Goal: Task Accomplishment & Management: Manage account settings

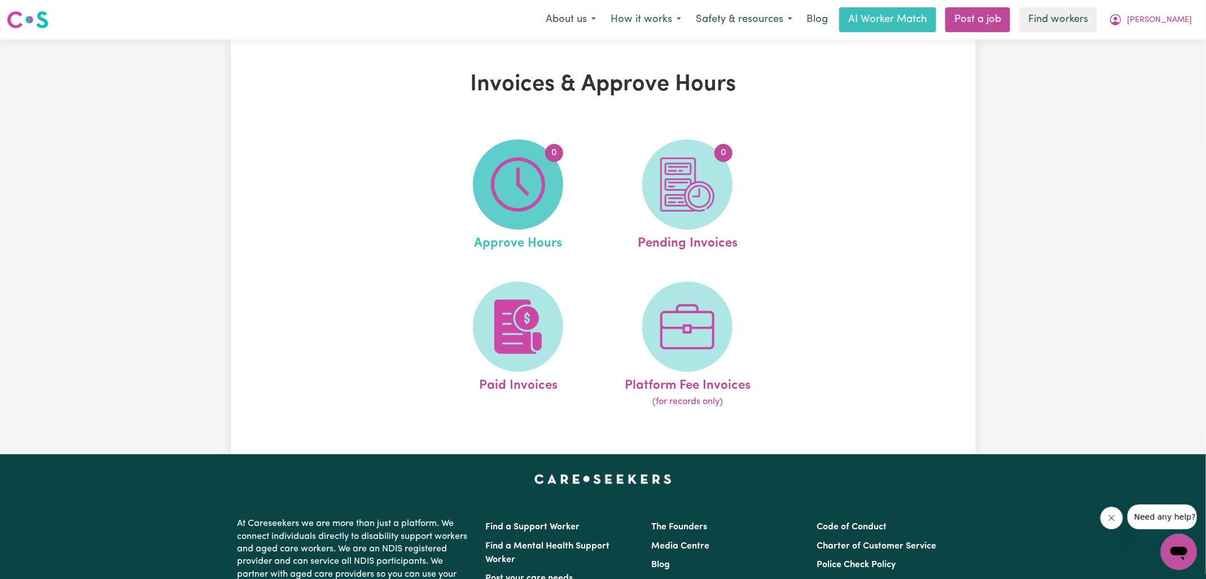
click at [490, 182] on span "0" at bounding box center [518, 184] width 90 height 90
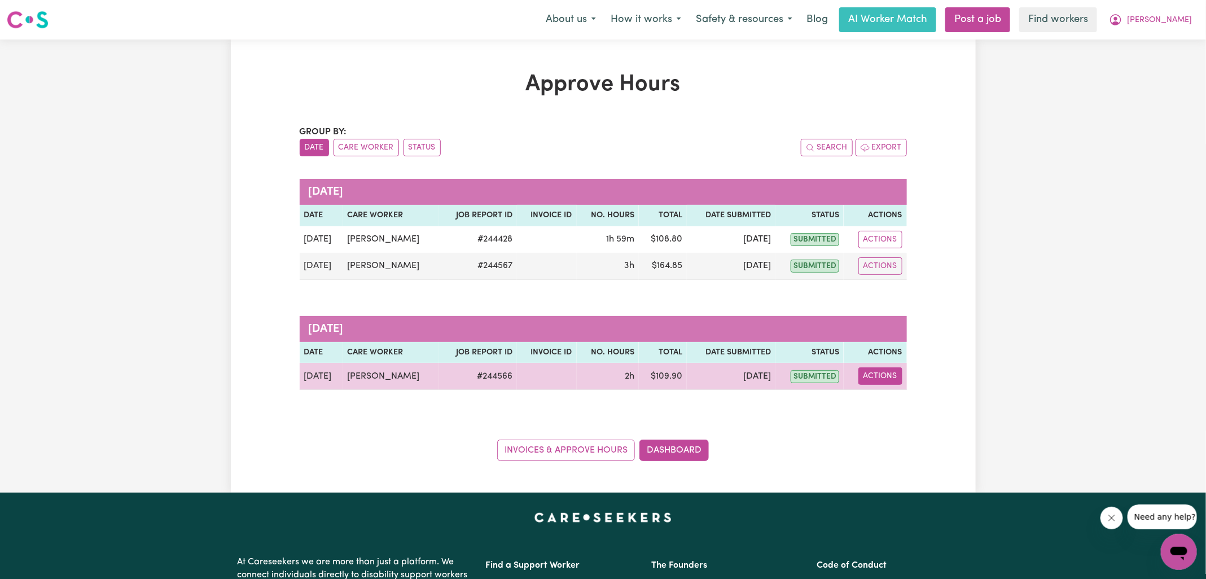
click at [875, 372] on button "Actions" at bounding box center [880, 375] width 44 height 17
click at [898, 393] on link "View Job Report" at bounding box center [906, 402] width 97 height 23
select select "pm"
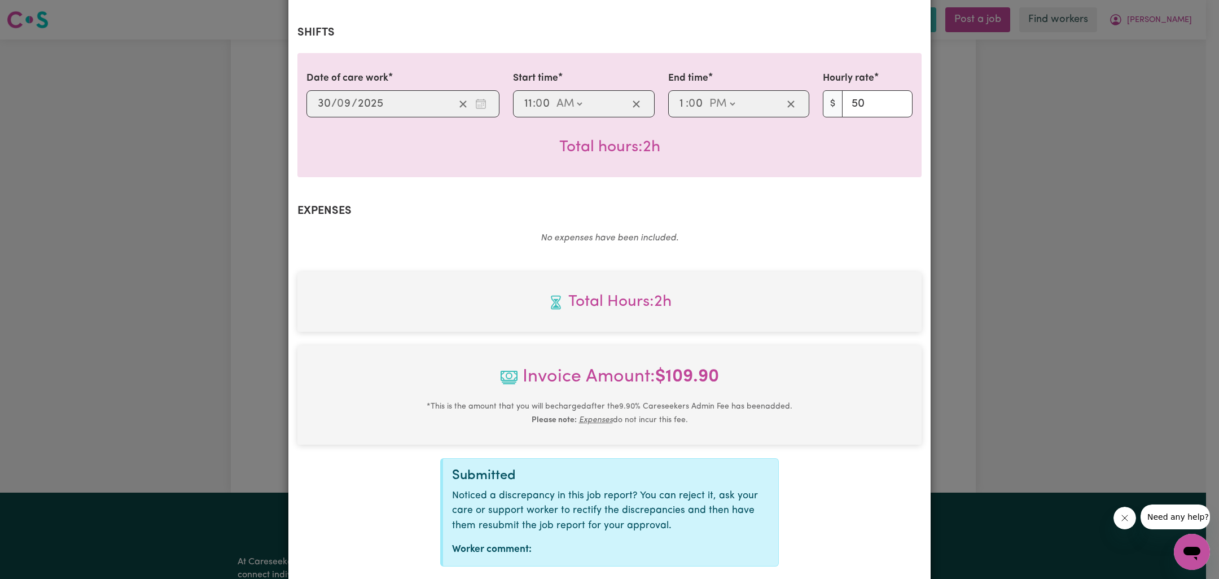
scroll to position [290, 0]
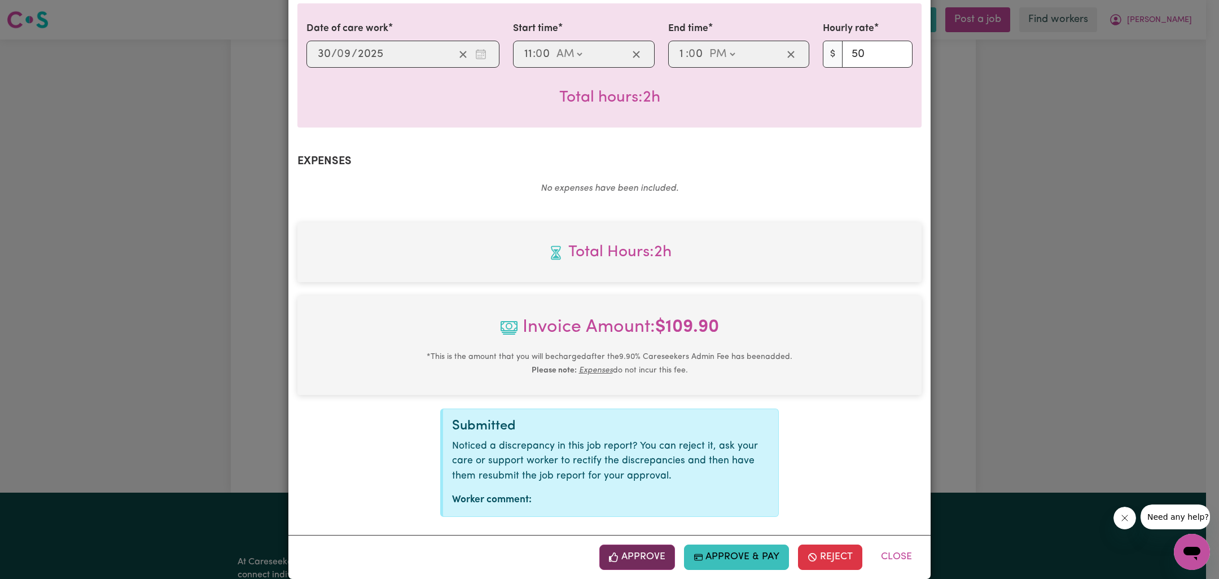
click at [630, 545] on button "Approve" at bounding box center [637, 557] width 76 height 25
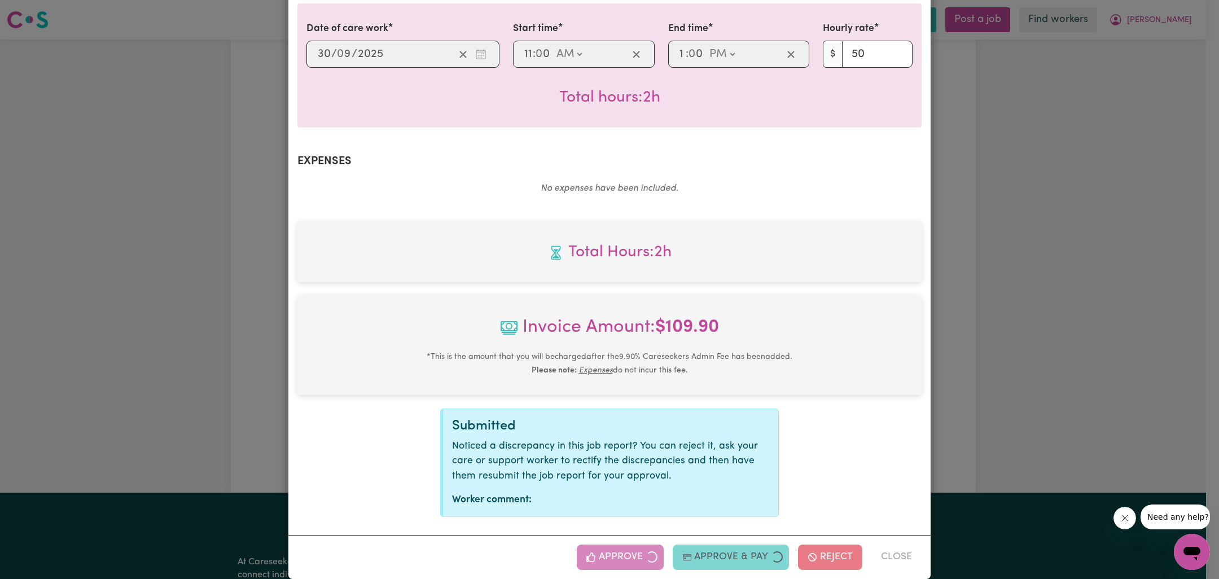
click at [944, 409] on div "Job Report # 244566 - [PERSON_NAME] Summary Job report # 244566 Client name: [P…" at bounding box center [609, 289] width 1219 height 579
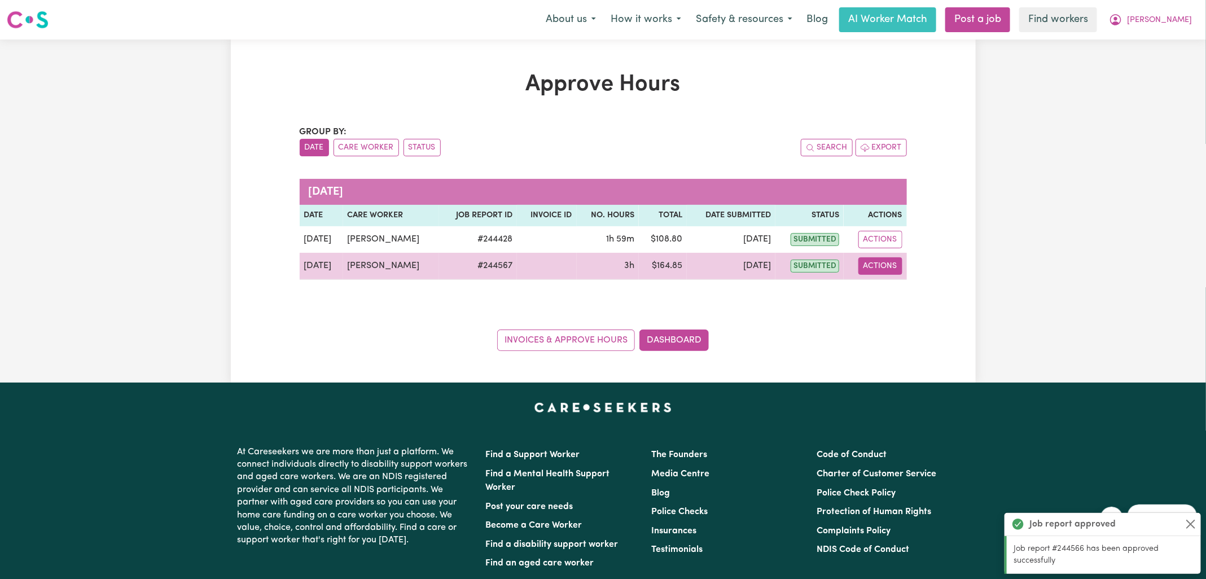
click at [884, 266] on button "Actions" at bounding box center [880, 265] width 44 height 17
click at [902, 292] on link "View Job Report" at bounding box center [907, 291] width 97 height 23
select select "pm"
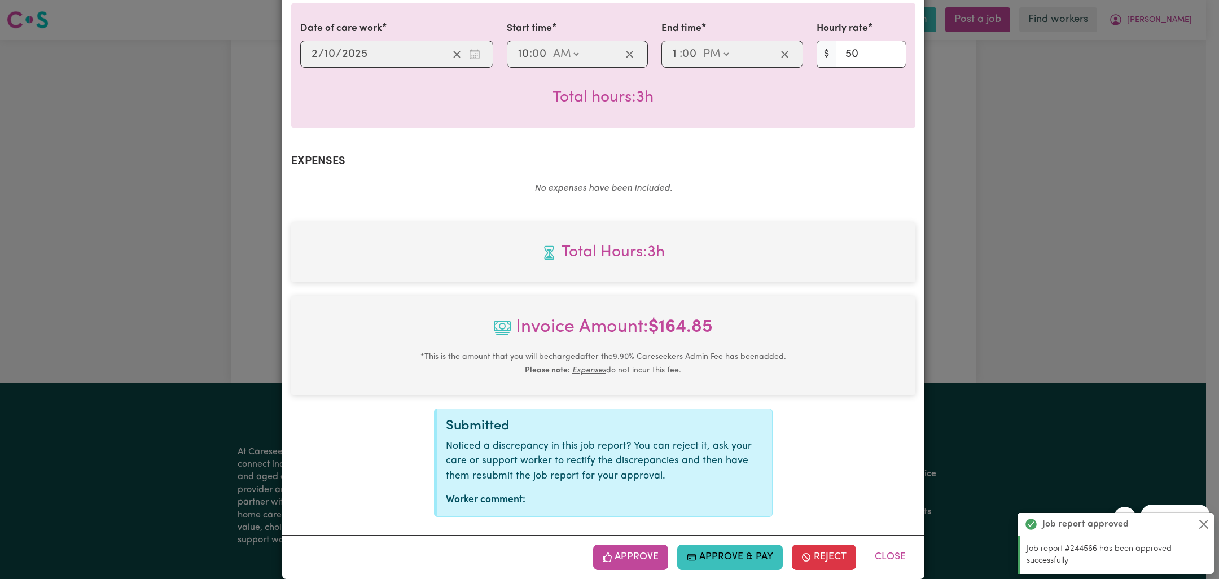
drag, startPoint x: 630, startPoint y: 545, endPoint x: 682, endPoint y: 515, distance: 60.1
click at [630, 545] on button "Approve" at bounding box center [631, 557] width 76 height 25
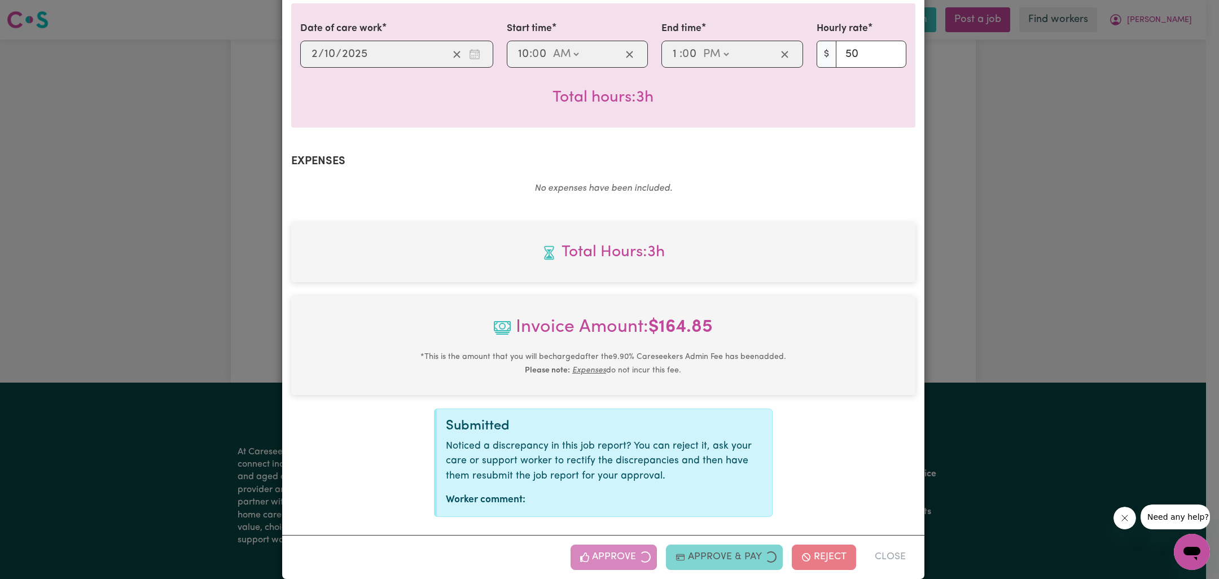
click at [925, 369] on div "Job Report # 244567 - [PERSON_NAME] Summary Job report # 244567 Client name: [P…" at bounding box center [609, 289] width 1219 height 579
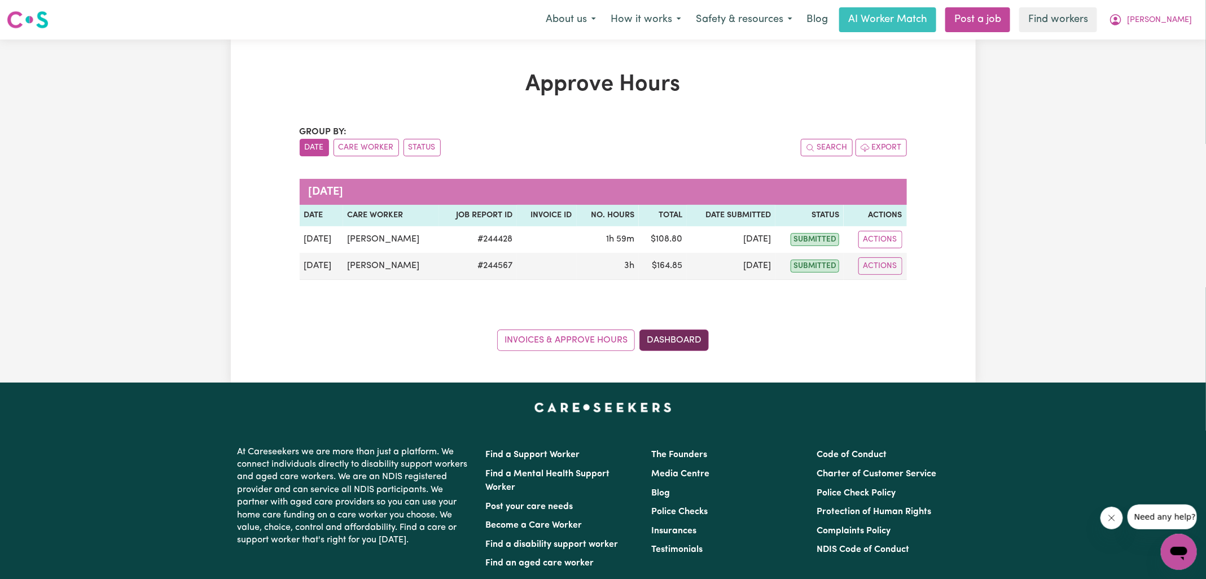
click at [665, 340] on link "Dashboard" at bounding box center [673, 340] width 69 height 21
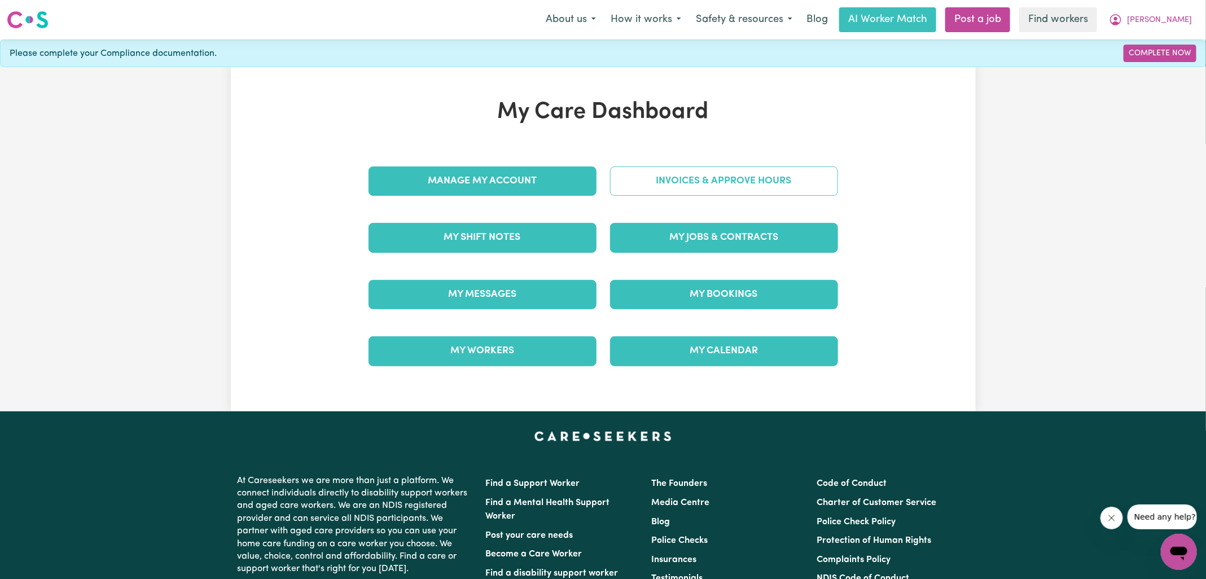
click at [751, 176] on link "Invoices & Approve Hours" at bounding box center [724, 180] width 228 height 29
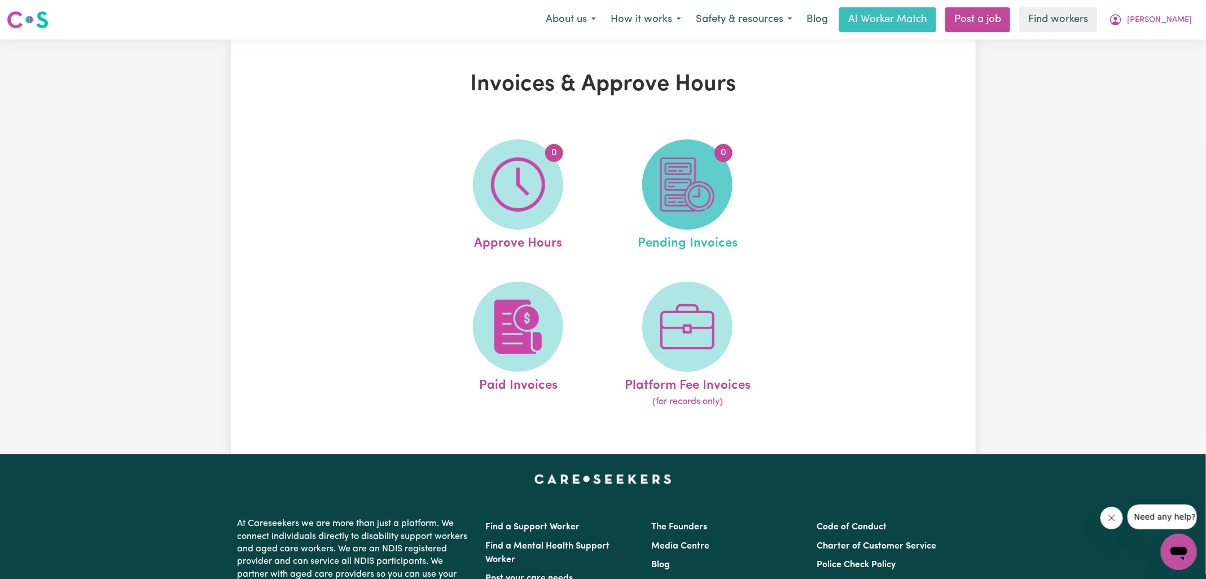
click at [680, 185] on img at bounding box center [687, 184] width 54 height 54
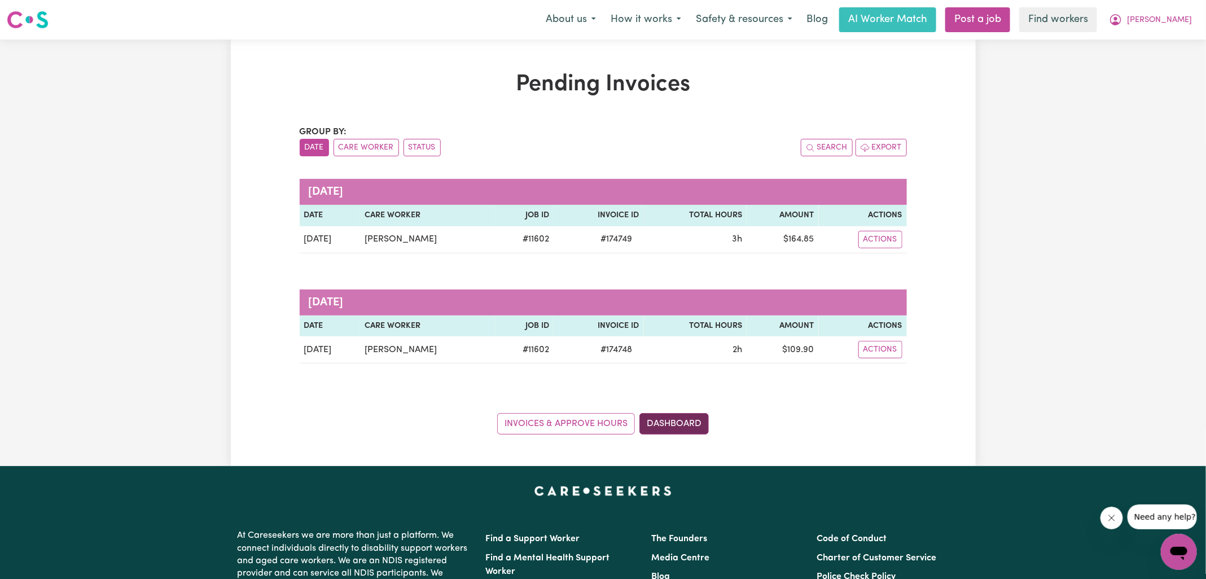
click at [688, 421] on link "Dashboard" at bounding box center [673, 423] width 69 height 21
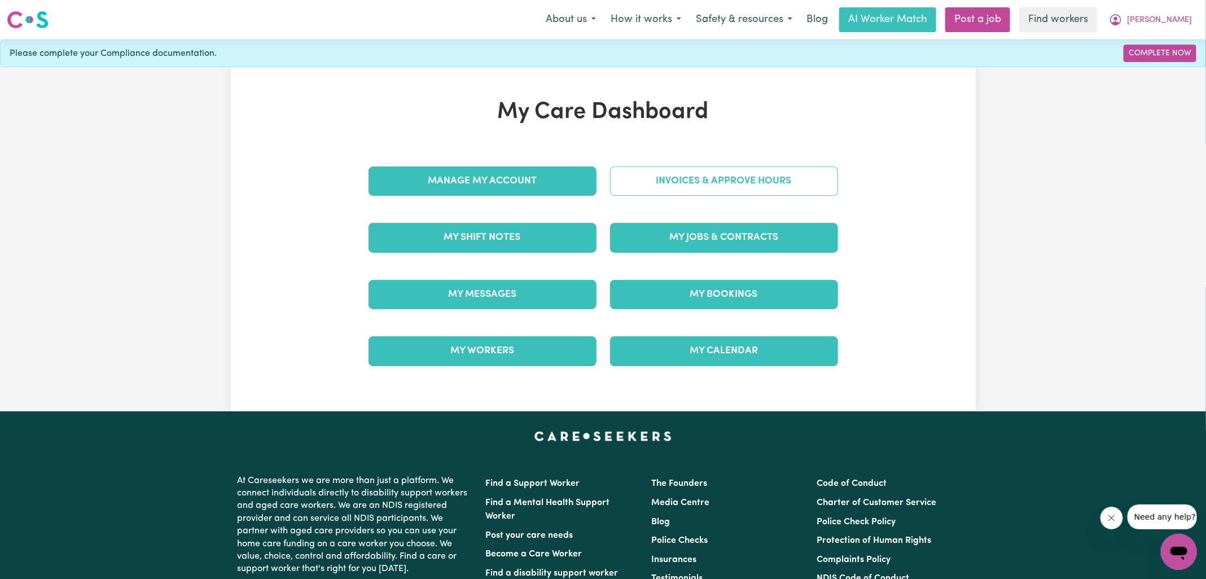
click at [724, 189] on link "Invoices & Approve Hours" at bounding box center [724, 180] width 228 height 29
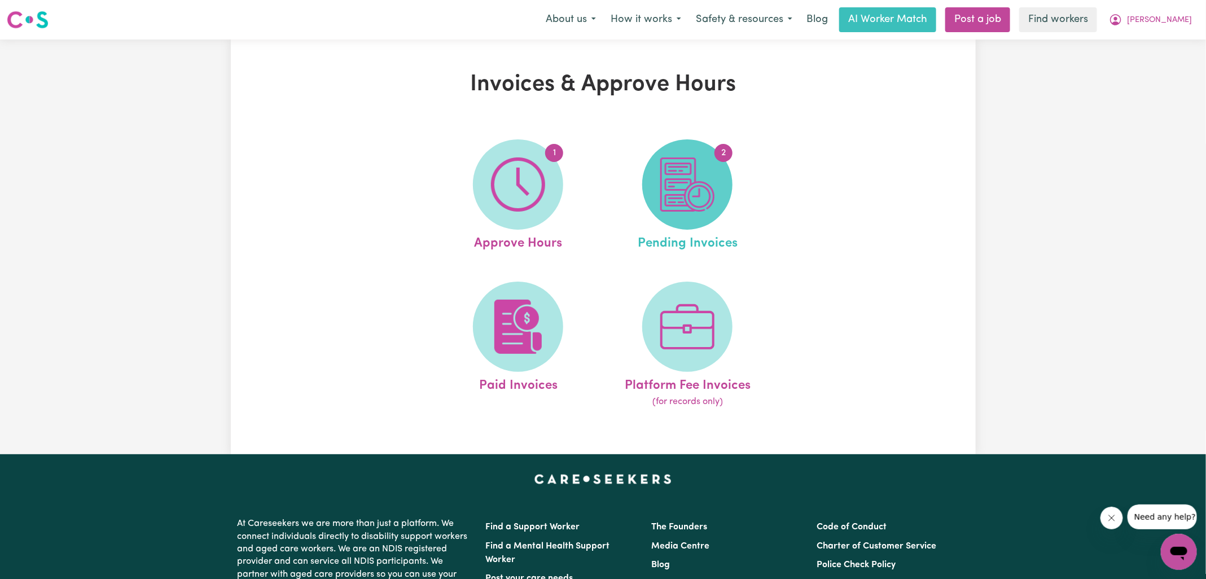
click at [713, 201] on img at bounding box center [687, 184] width 54 height 54
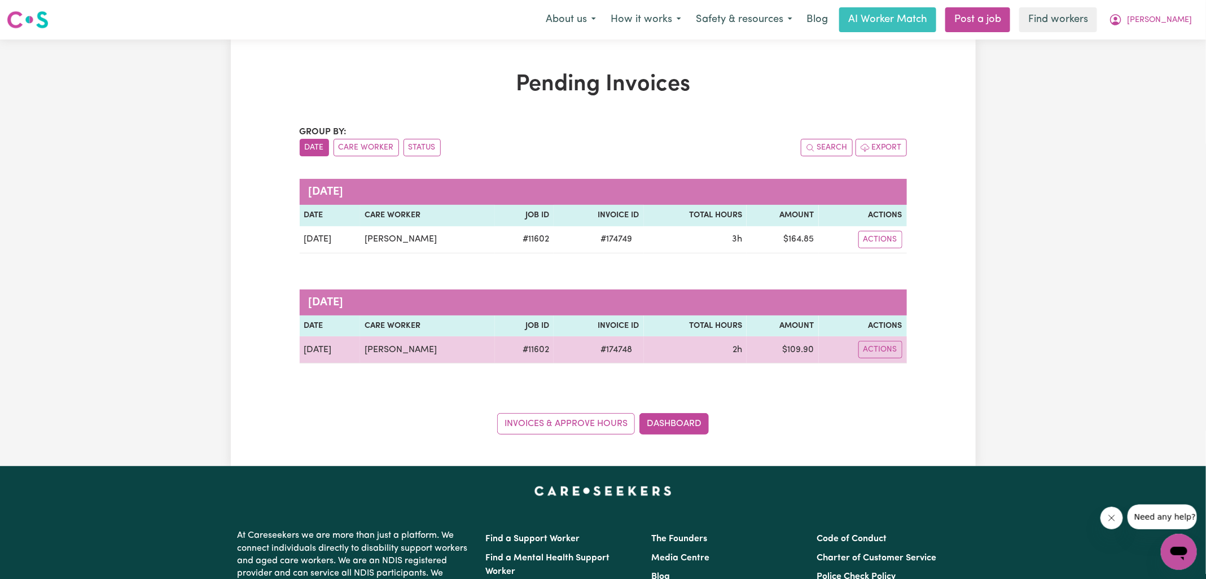
click at [624, 349] on span "# 174748" at bounding box center [616, 350] width 45 height 14
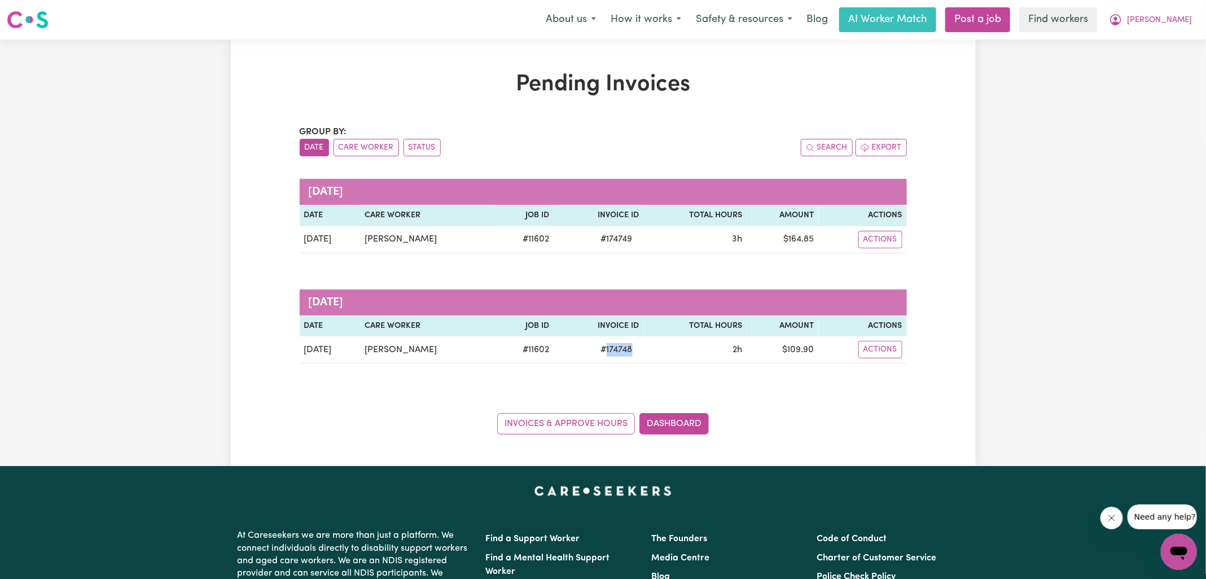
copy span "174748"
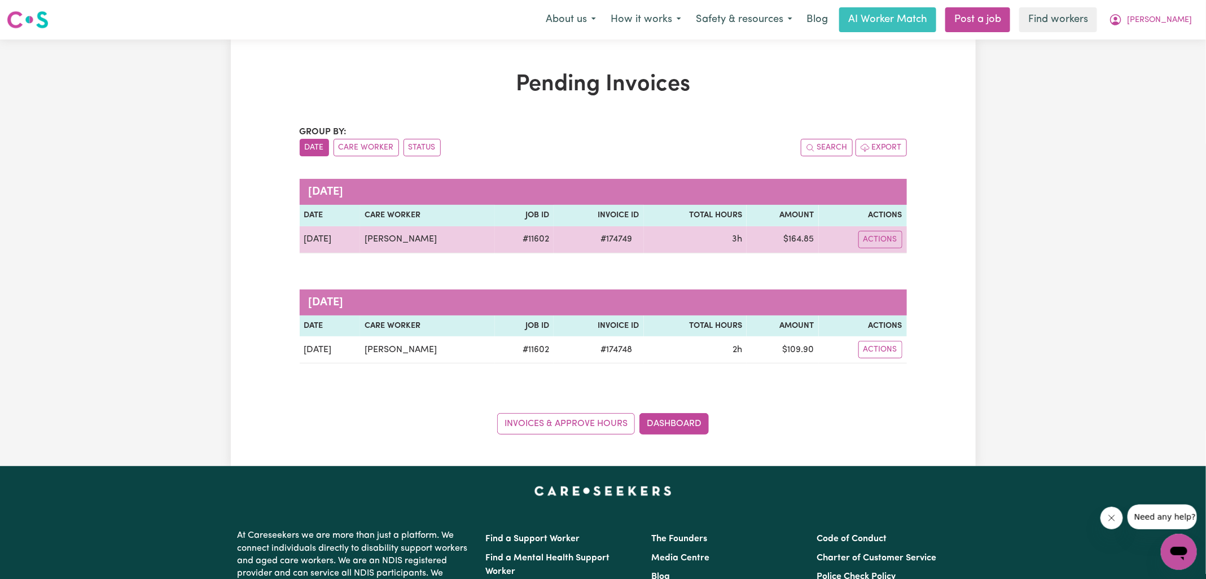
click at [622, 240] on span "# 174749" at bounding box center [616, 240] width 45 height 14
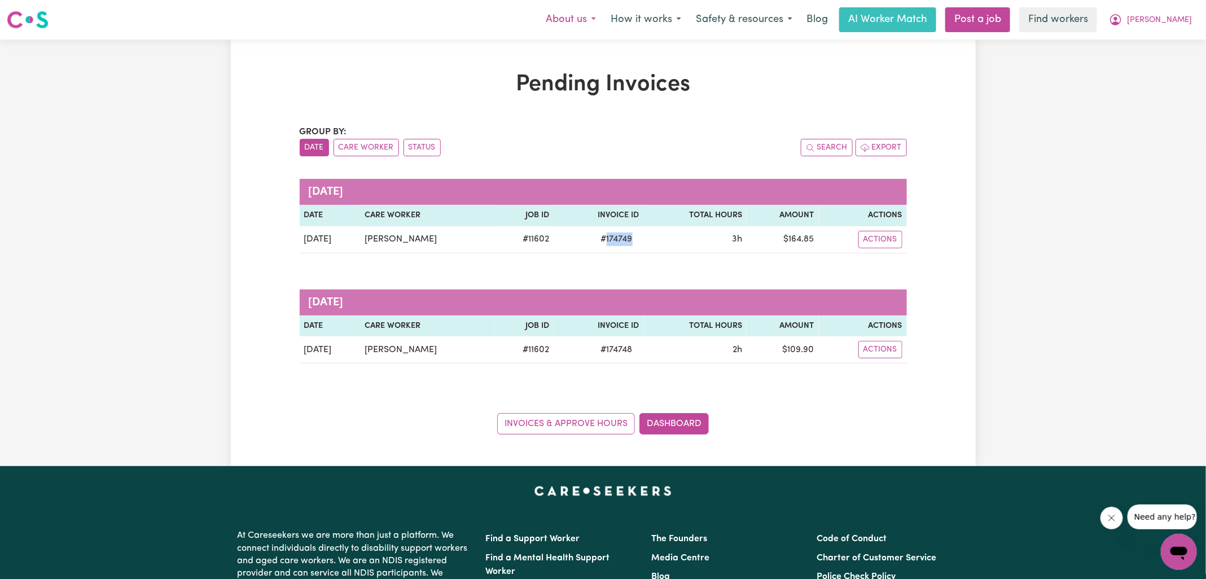
copy span "174749"
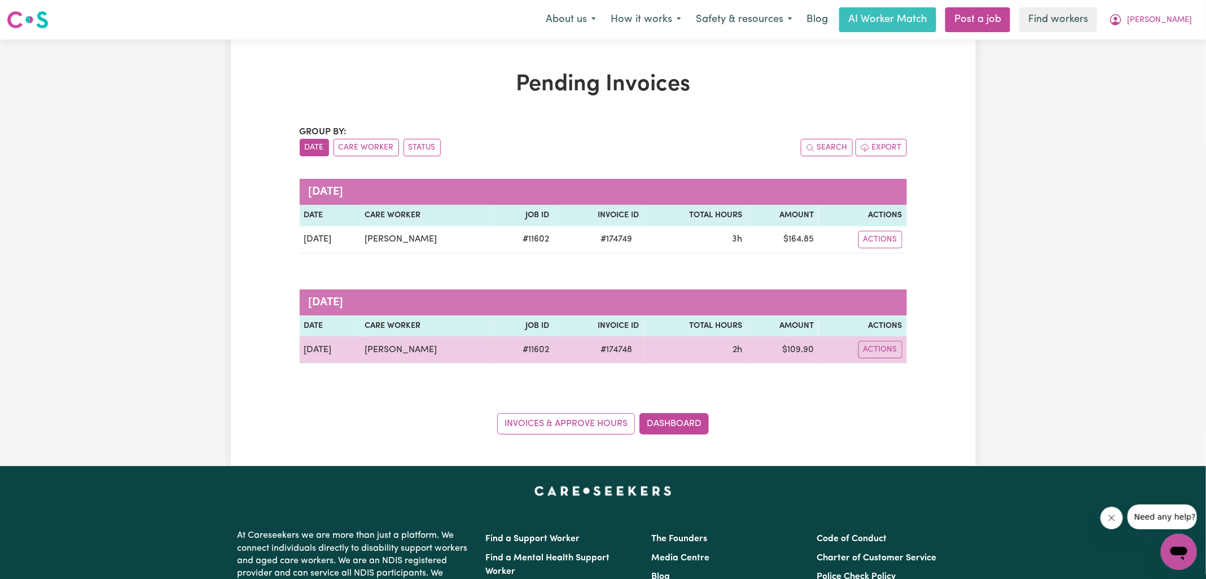
click at [801, 350] on td "$ 109.90" at bounding box center [783, 349] width 72 height 27
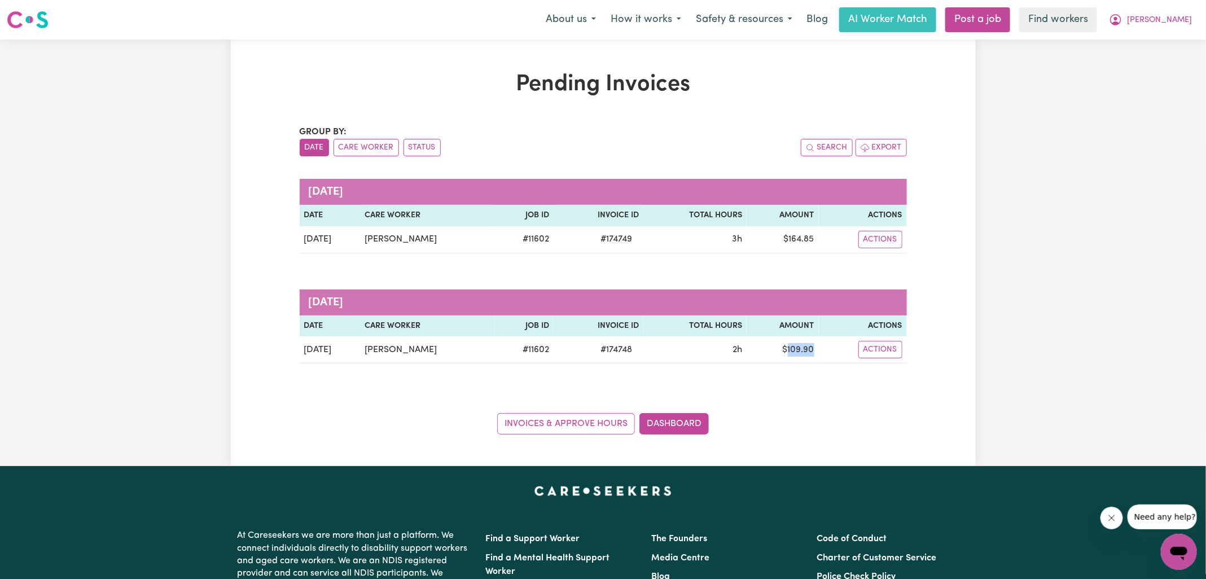
copy td "109.90"
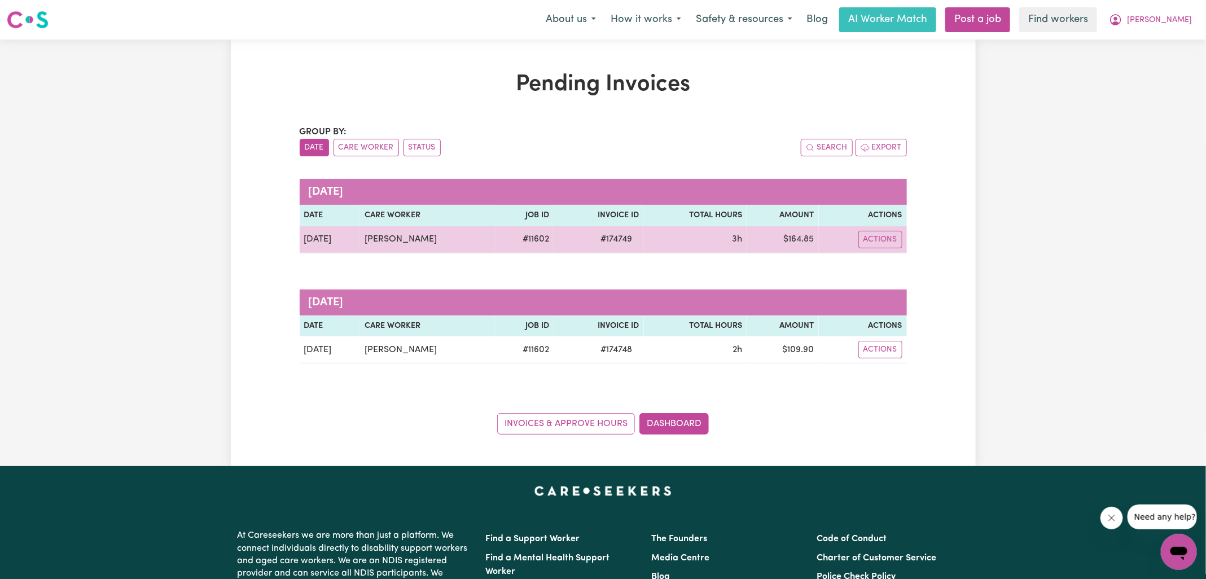
click at [810, 236] on td "$ 164.85" at bounding box center [783, 239] width 72 height 27
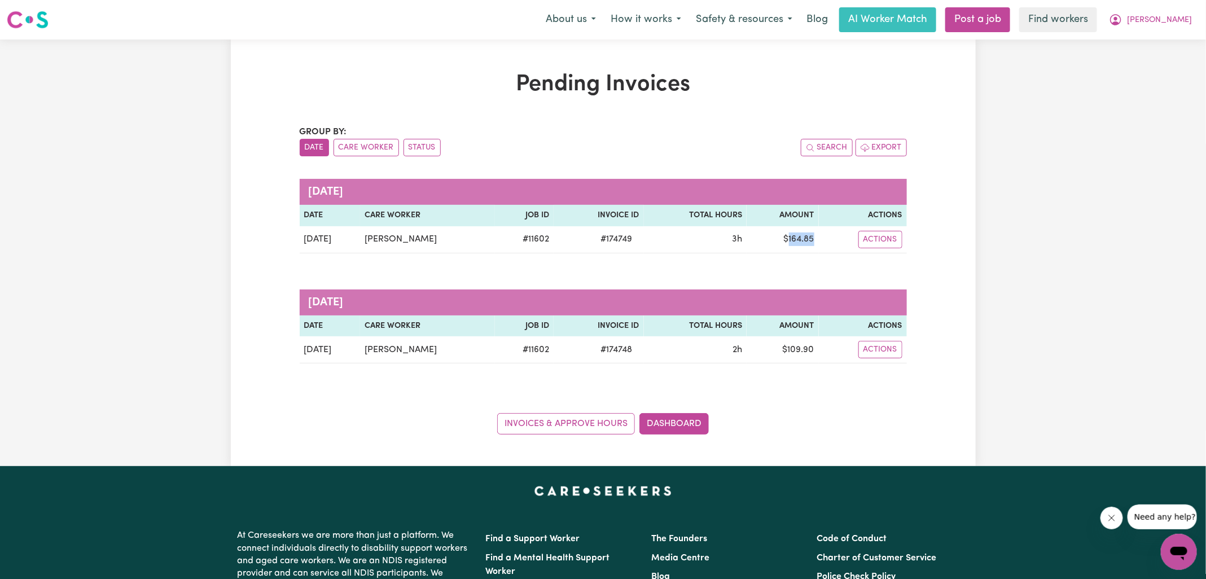
copy td "164.85"
click at [1123, 17] on icon "My Account" at bounding box center [1116, 20] width 14 height 14
click at [1142, 65] on link "Logout" at bounding box center [1154, 64] width 89 height 21
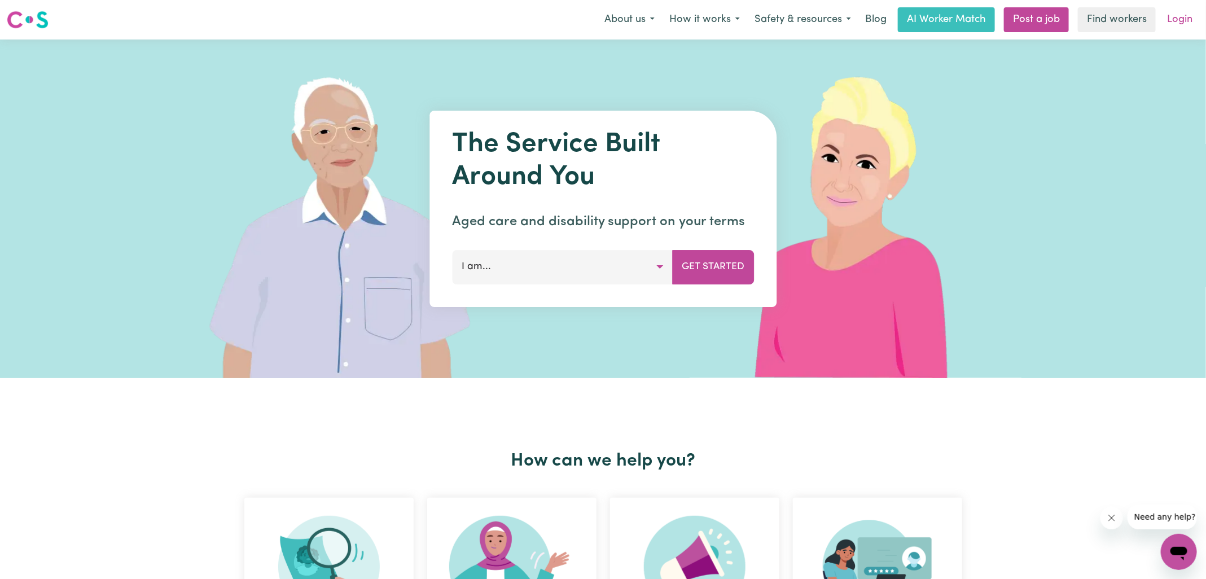
click at [1186, 17] on link "Login" at bounding box center [1179, 19] width 39 height 25
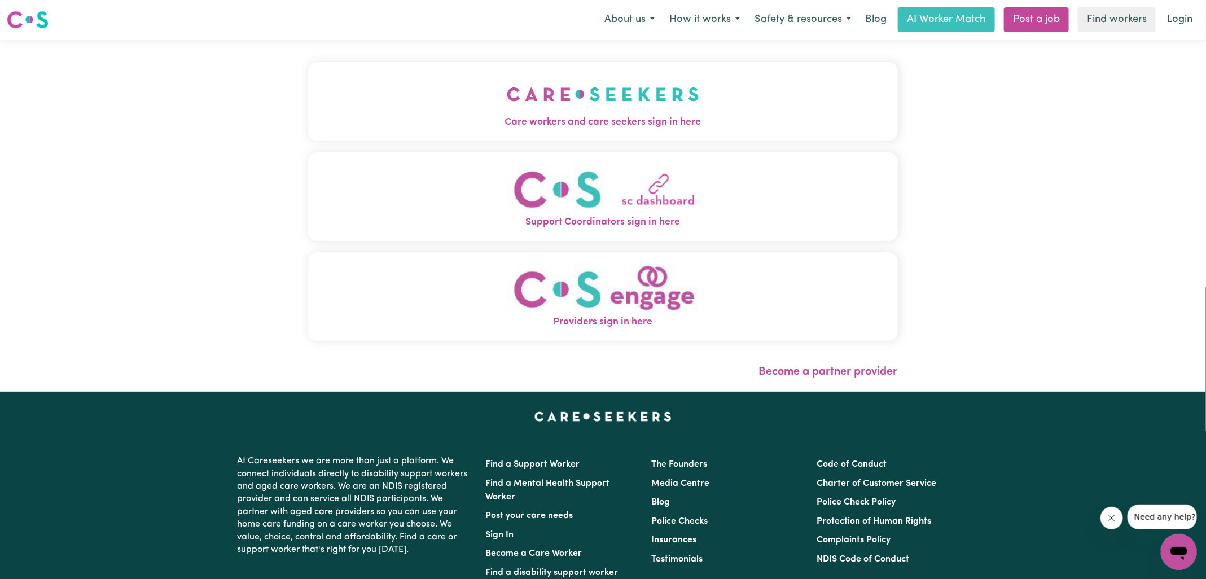
click at [594, 115] on span "Care workers and care seekers sign in here" at bounding box center [603, 122] width 590 height 15
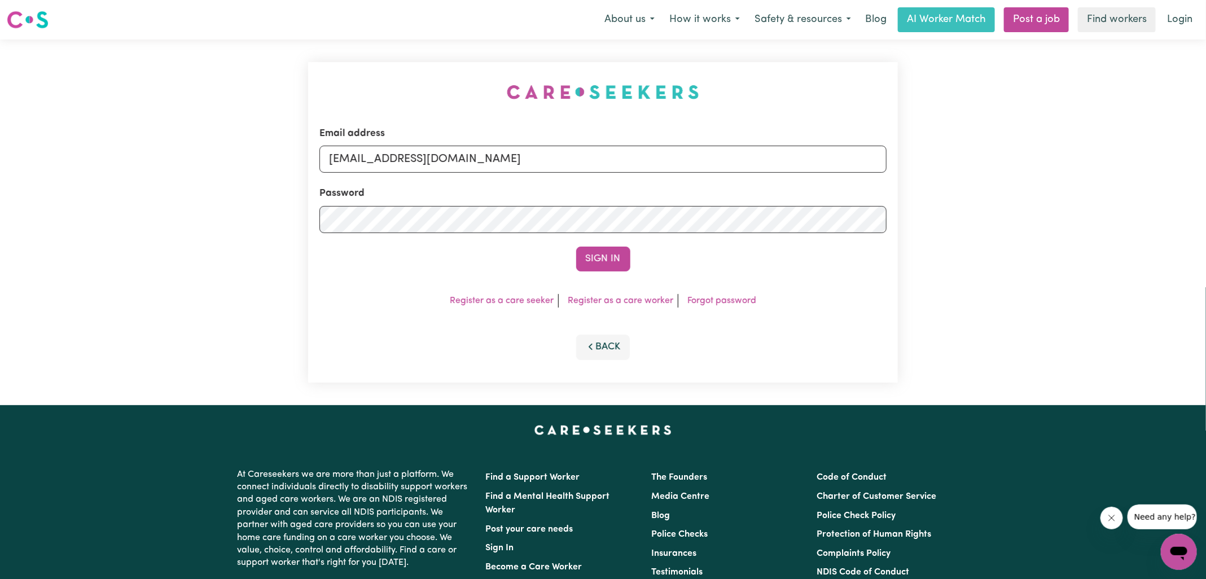
click at [292, 33] on nav "Menu About us How it works Safety & resources Blog AI Worker Match Post a job F…" at bounding box center [603, 20] width 1206 height 40
drag, startPoint x: 385, startPoint y: 160, endPoint x: 928, endPoint y: 173, distance: 543.1
click at [928, 173] on div "Email address [EMAIL_ADDRESS][DOMAIN_NAME] Password Sign In Register as a care …" at bounding box center [603, 223] width 1206 height 366
type input "[EMAIL_ADDRESS][DOMAIN_NAME]"
click at [576, 247] on button "Sign In" at bounding box center [603, 259] width 54 height 25
